Goal: Information Seeking & Learning: Understand process/instructions

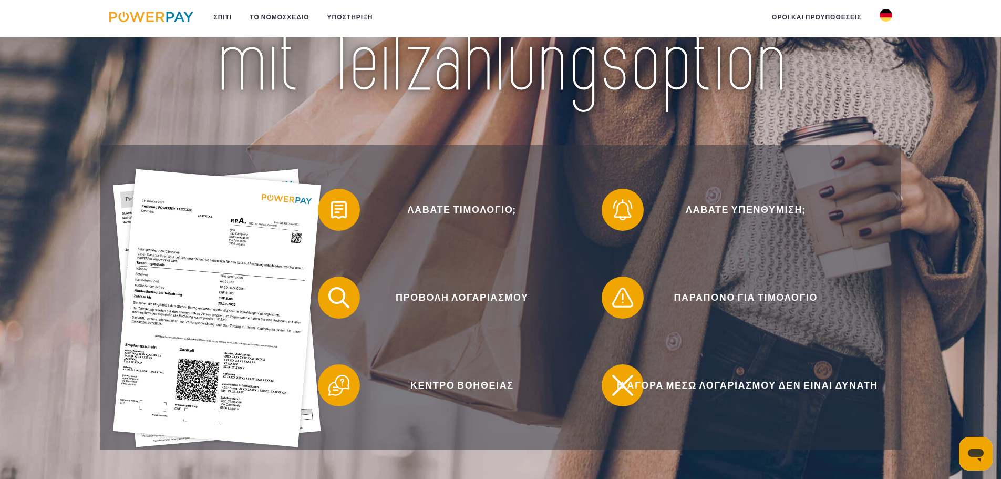
scroll to position [210, 0]
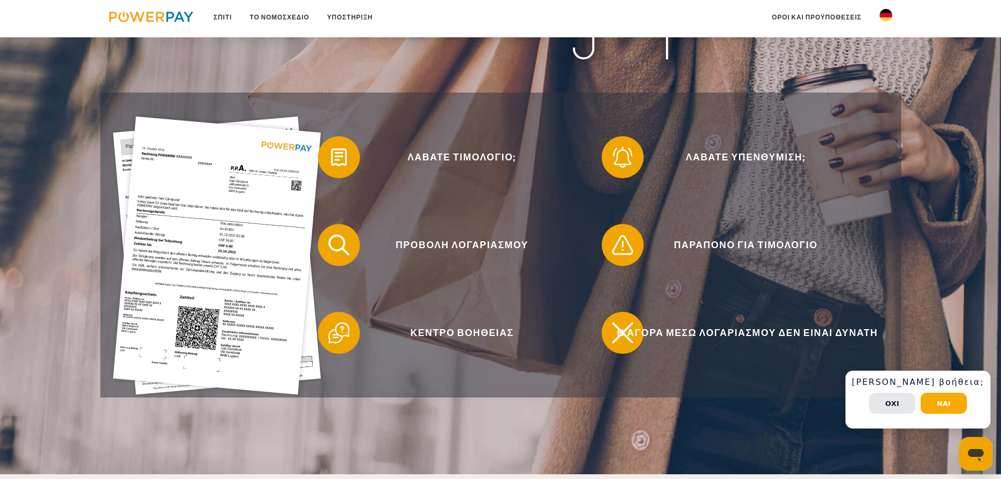
click at [950, 401] on font "Ναί" at bounding box center [944, 403] width 14 height 8
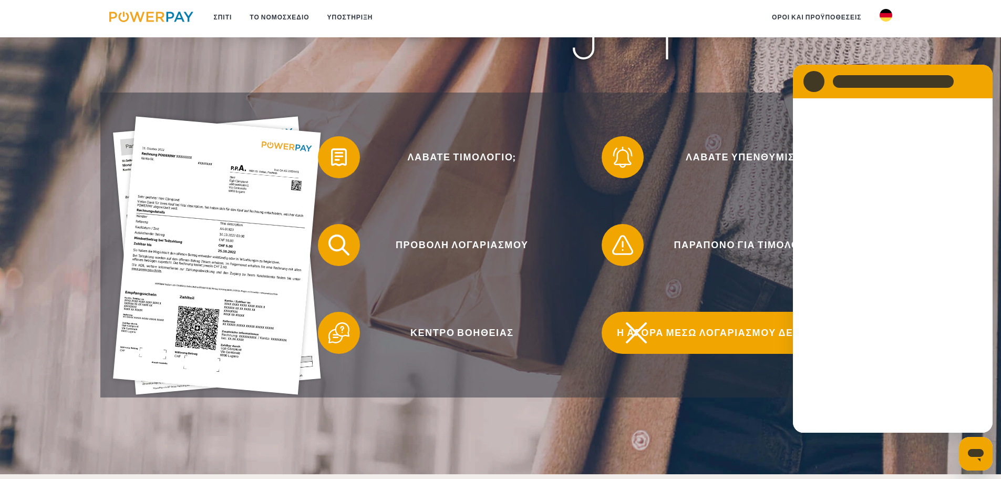
scroll to position [0, 0]
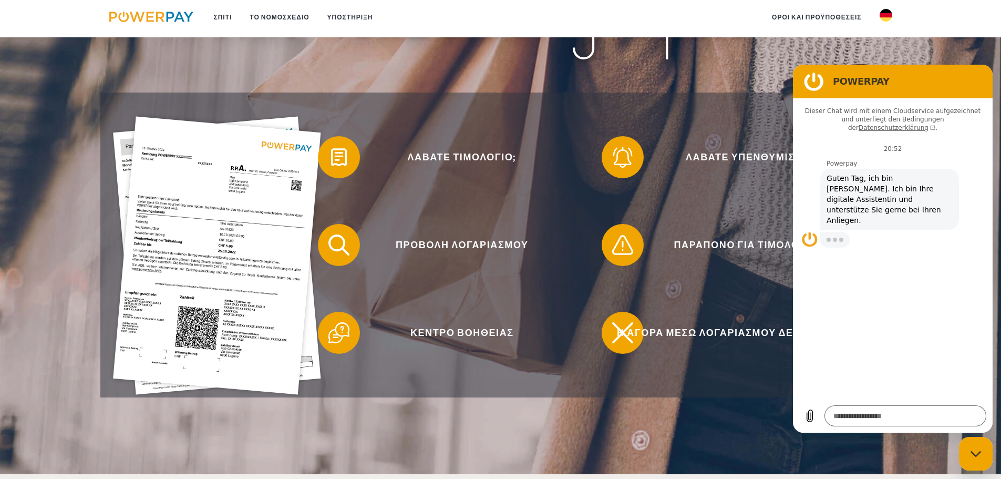
click at [889, 19] on img at bounding box center [885, 15] width 13 height 13
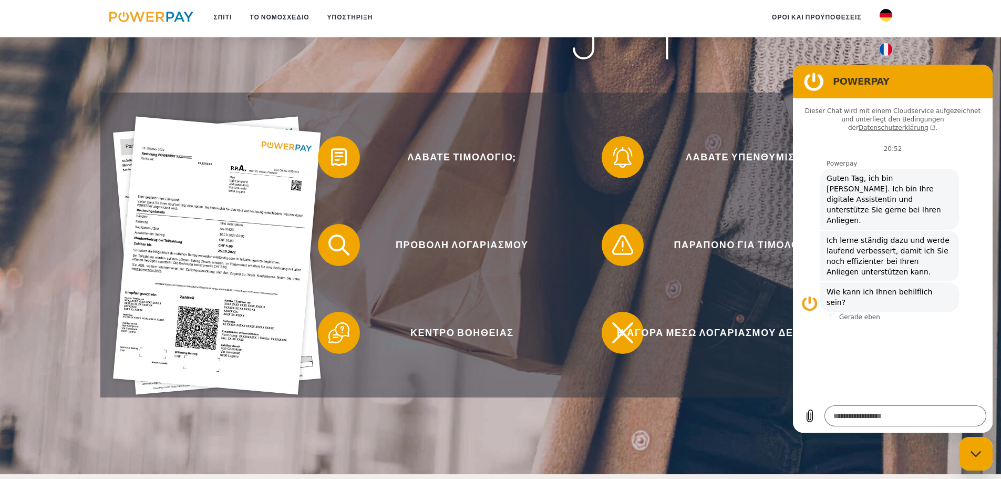
click at [885, 11] on img at bounding box center [885, 15] width 13 height 13
click at [658, 134] on div "Λάβατε υπενθύμιση;" at bounding box center [738, 157] width 284 height 88
click at [175, 15] on img at bounding box center [151, 17] width 85 height 11
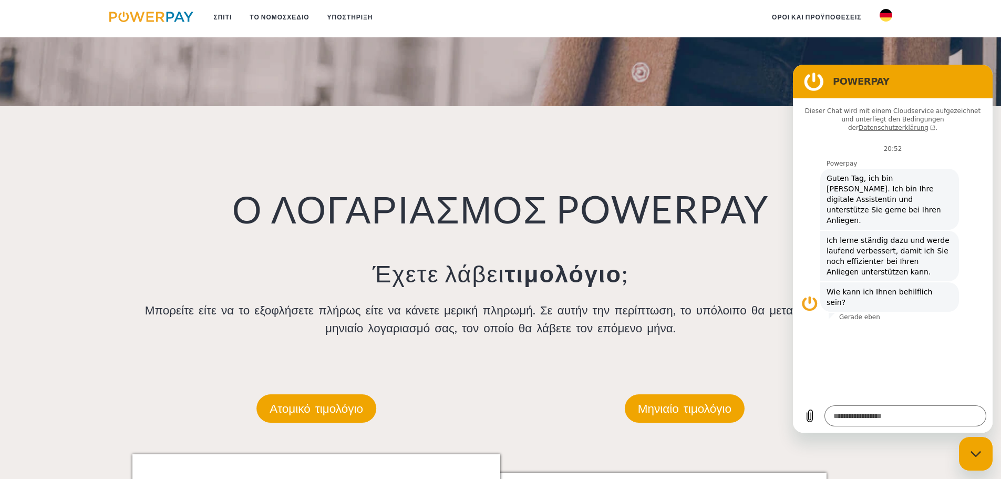
scroll to position [788, 0]
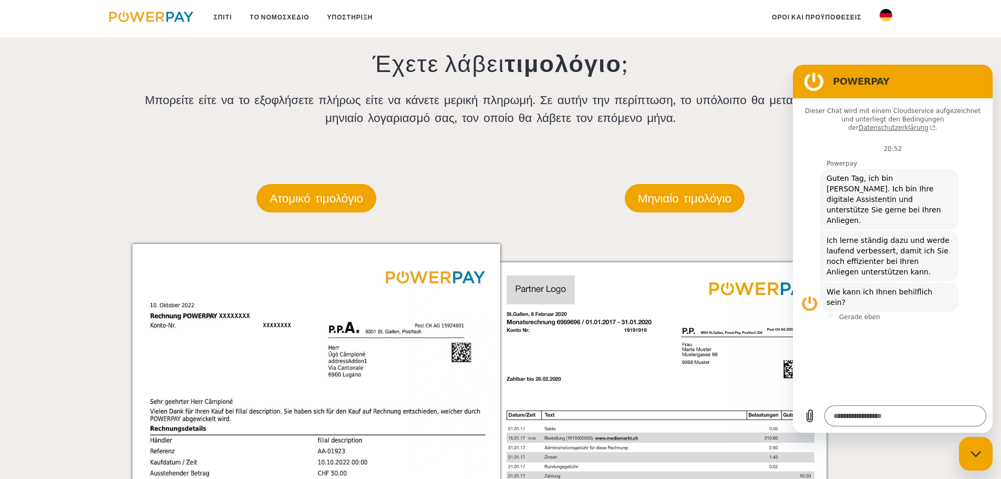
click at [970, 453] on icon "Κλείσιμο παραθύρου ανταλλαγής μηνυμάτων" at bounding box center [975, 453] width 11 height 7
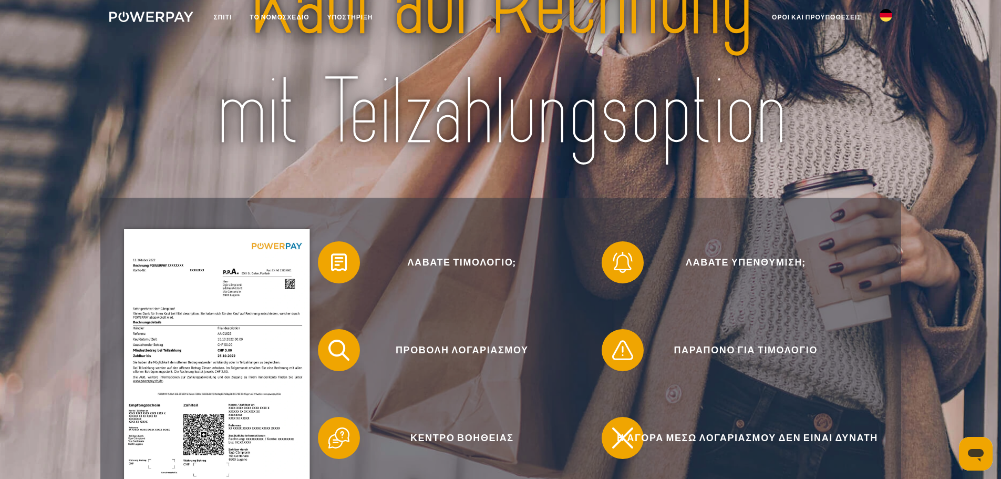
scroll to position [0, 0]
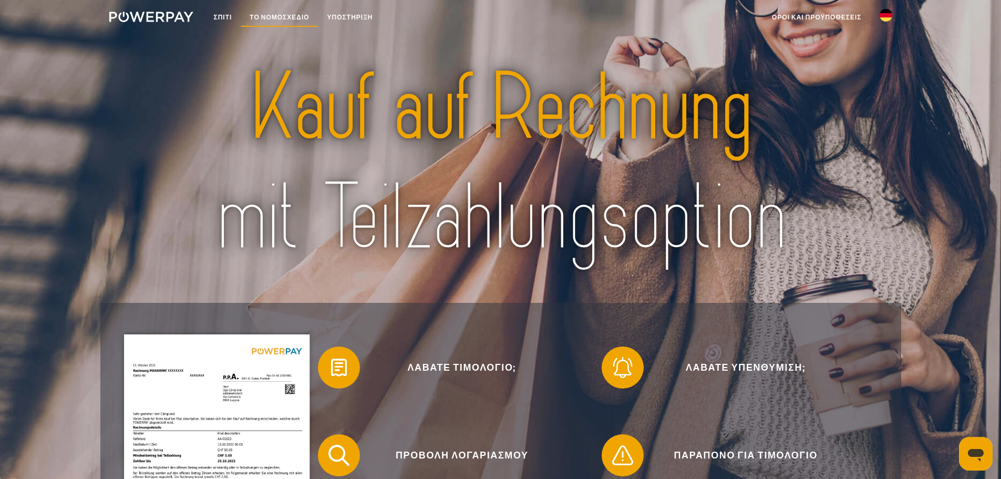
click at [262, 15] on font "ΤΟ ΝΟΜΟΣΧΕΔΙΟ" at bounding box center [279, 17] width 59 height 8
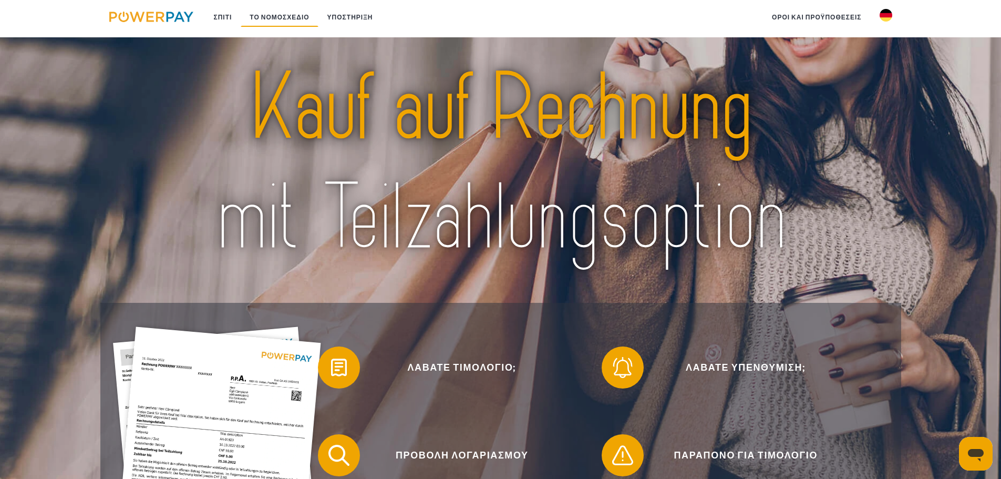
scroll to position [685, 0]
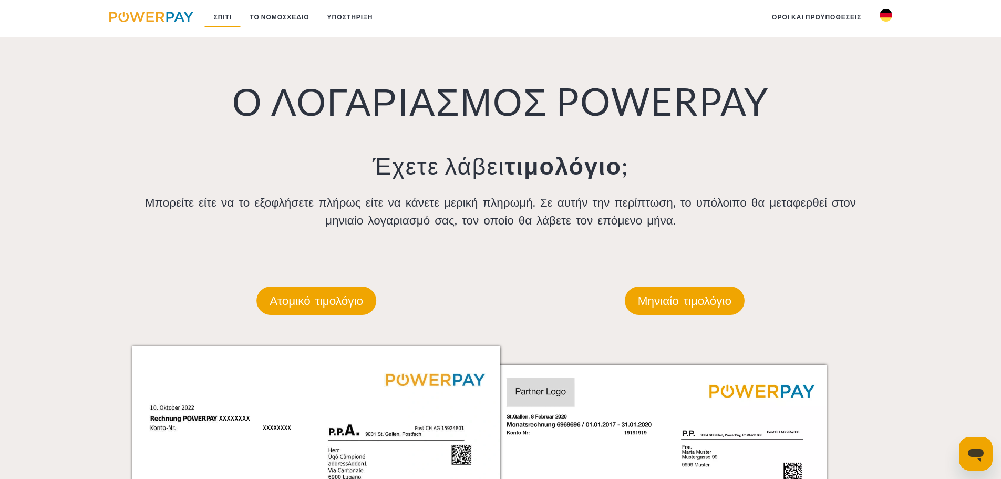
click at [214, 16] on font "Σπίτι" at bounding box center [222, 17] width 18 height 8
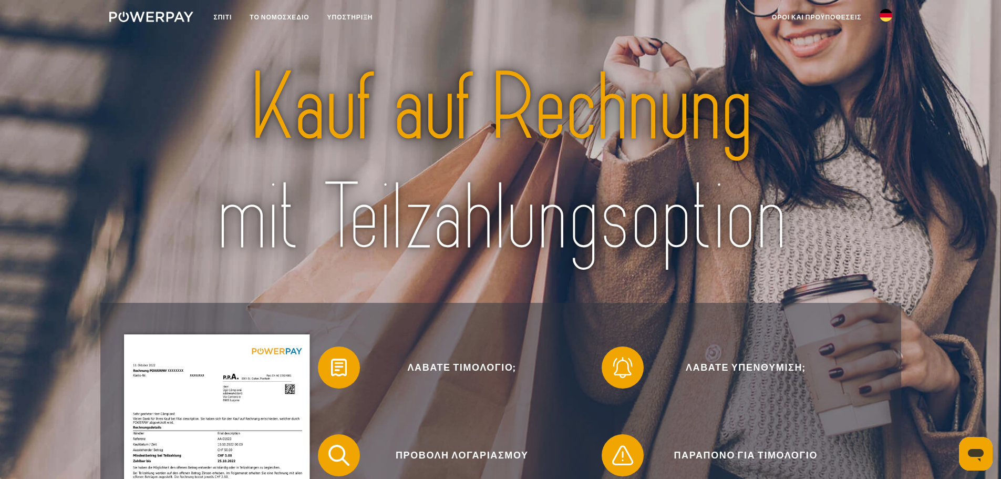
click at [153, 16] on img at bounding box center [151, 17] width 85 height 11
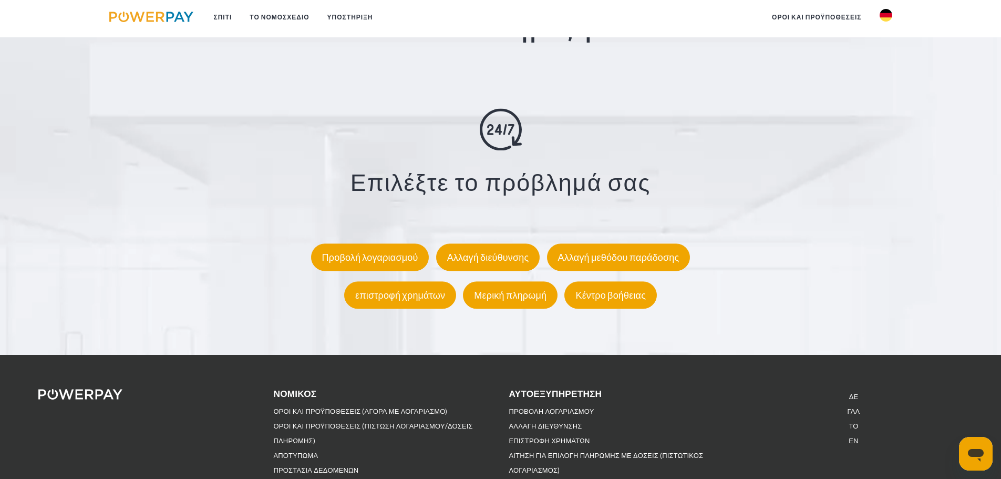
scroll to position [1943, 0]
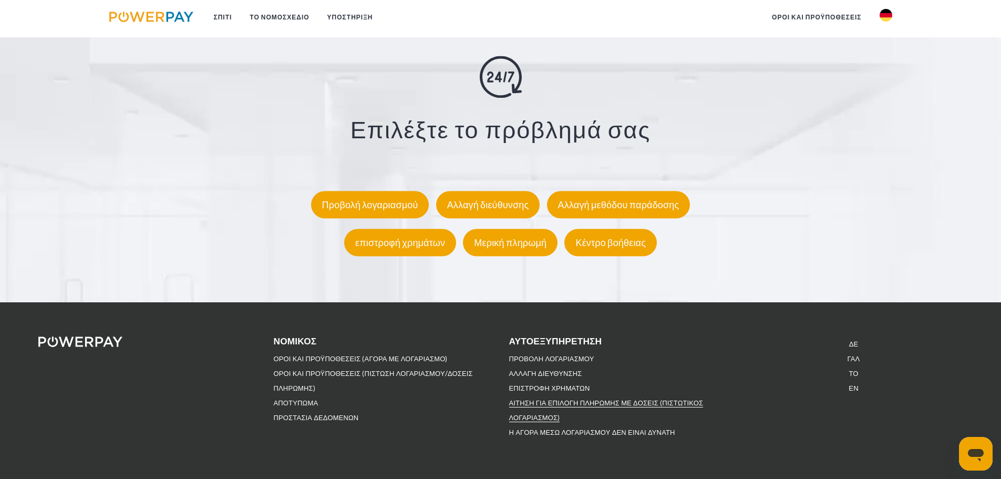
click at [575, 403] on font "Αίτηση για επιλογή πληρωμής με δόσεις (πιστωτικός λογαριασμός)" at bounding box center [606, 409] width 194 height 23
click at [554, 356] on font "Προβολή λογαριασμού" at bounding box center [551, 358] width 85 height 8
type textarea "*"
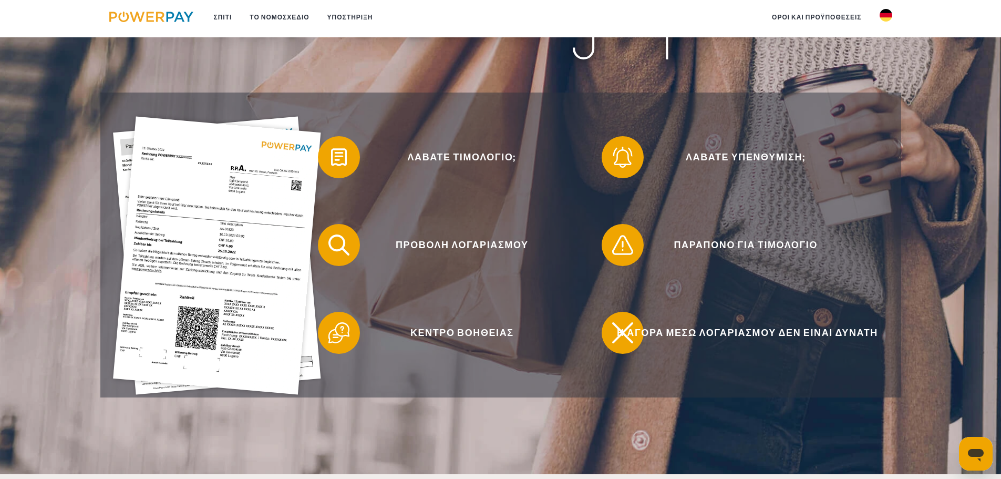
scroll to position [263, 0]
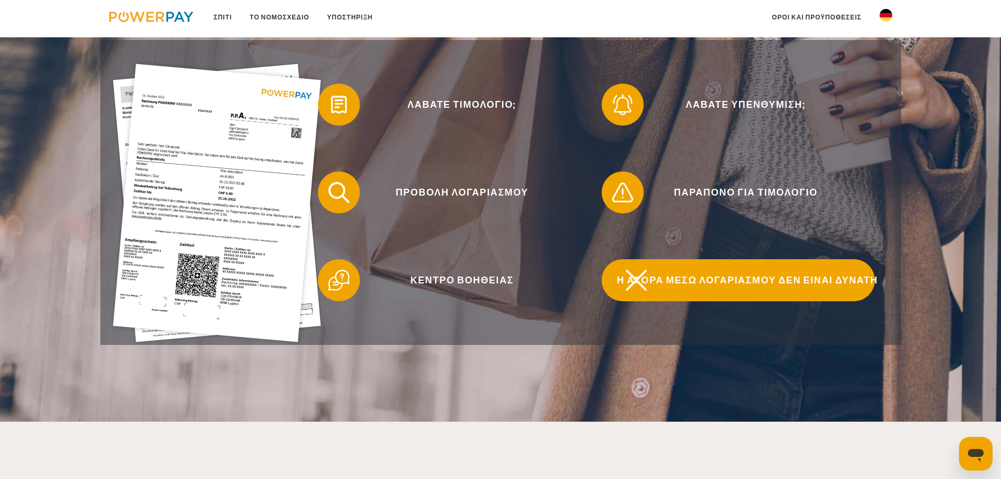
click at [696, 285] on font "Η αγορά μέσω λογαριασμού δεν είναι δυνατή" at bounding box center [747, 280] width 261 height 12
